Goal: Find specific page/section: Find specific page/section

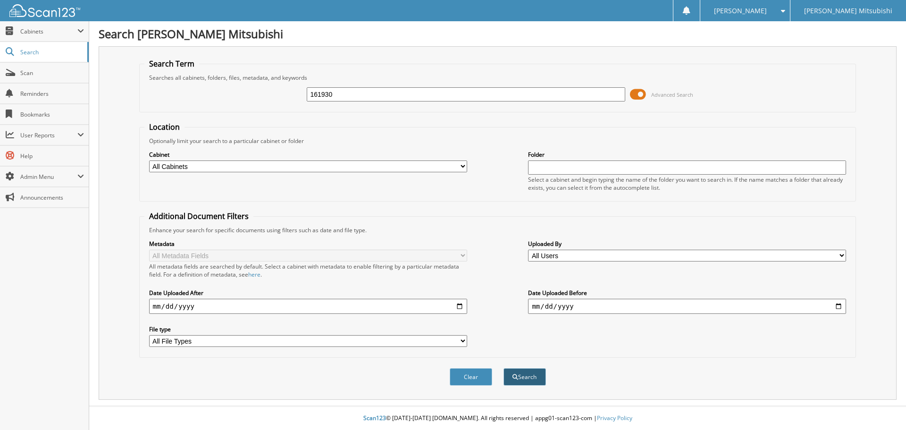
type input "161930"
click at [513, 374] on button "Search" at bounding box center [525, 376] width 42 height 17
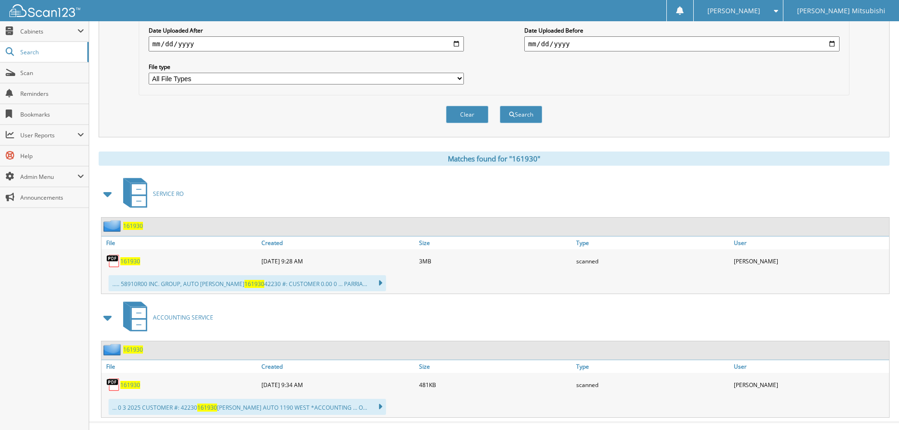
scroll to position [279, 0]
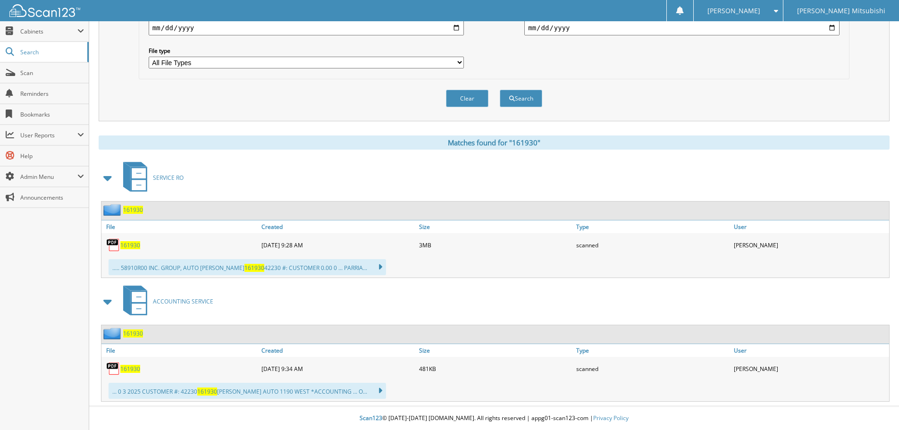
click at [130, 247] on span "161930" at bounding box center [130, 245] width 20 height 8
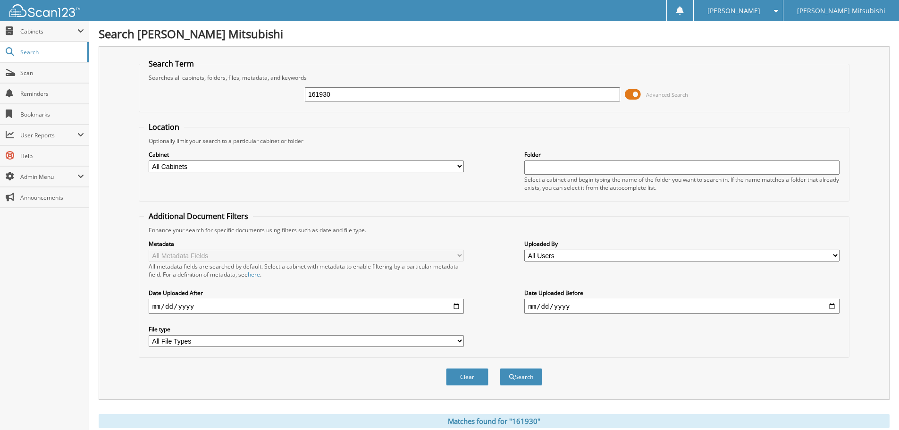
drag, startPoint x: 335, startPoint y: 98, endPoint x: 260, endPoint y: 95, distance: 75.1
click at [260, 95] on div "161930 Advanced Search" at bounding box center [494, 94] width 700 height 25
type input "162296"
click at [500, 368] on button "Search" at bounding box center [521, 376] width 42 height 17
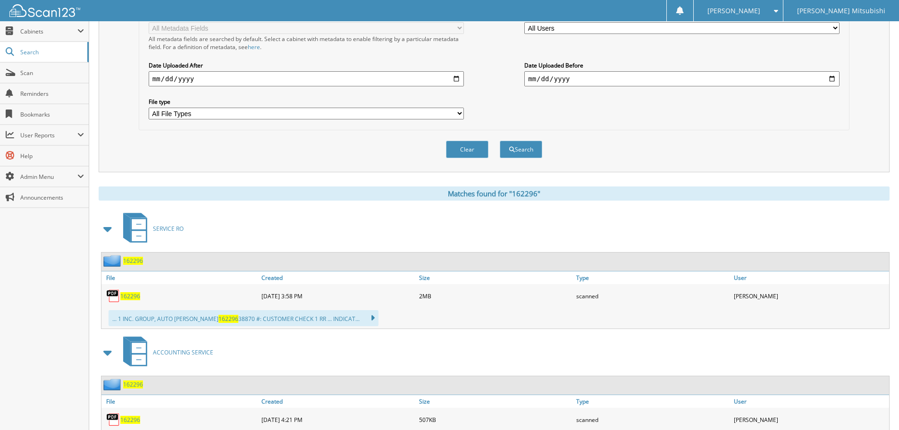
scroll to position [236, 0]
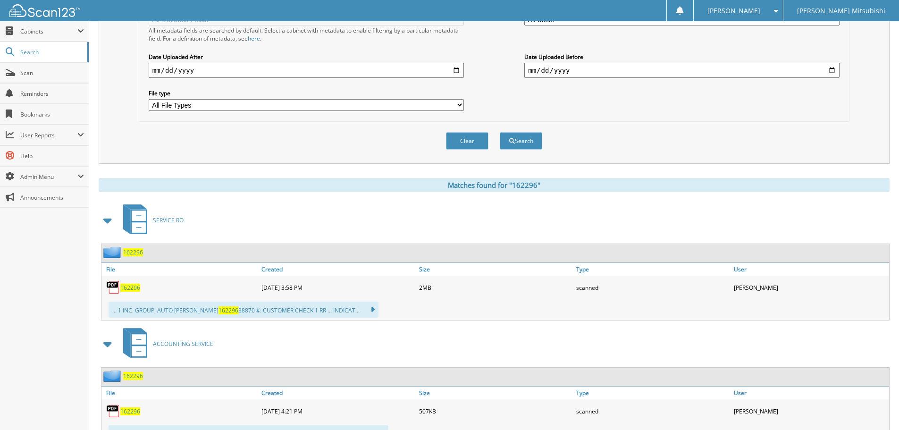
click at [129, 290] on span "162296" at bounding box center [130, 288] width 20 height 8
click at [134, 286] on span "162296" at bounding box center [130, 288] width 20 height 8
